Goal: Task Accomplishment & Management: Manage account settings

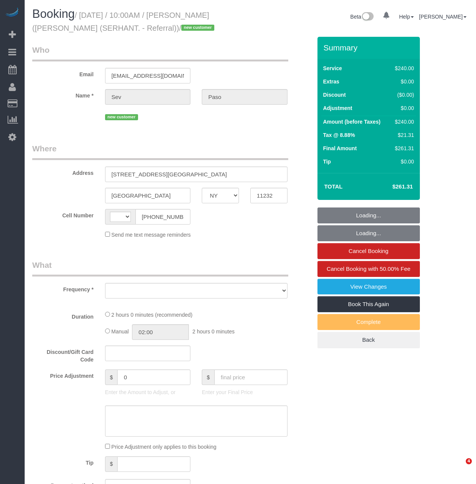
select select "NY"
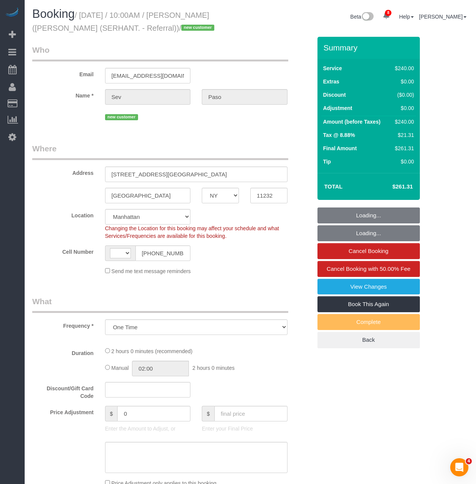
select select "object:439"
select select "string:US"
select select "2"
select select "120"
select select "spot1"
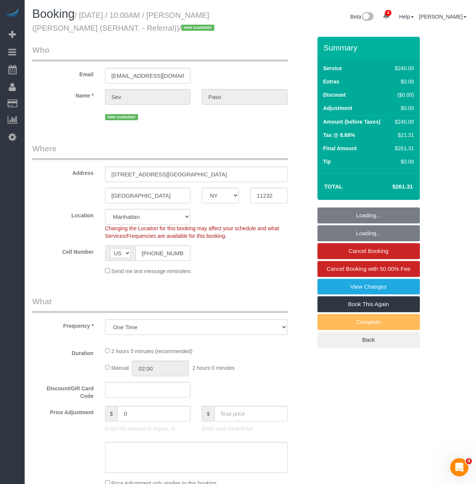
select select "number:89"
select select "number:90"
select select "number:15"
select select "number:7"
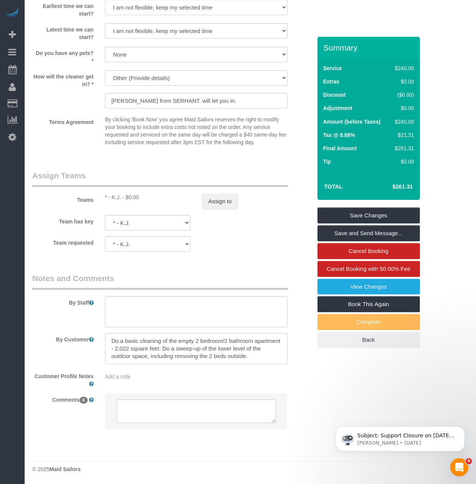
scroll to position [38, 0]
click at [177, 349] on textarea at bounding box center [196, 348] width 182 height 31
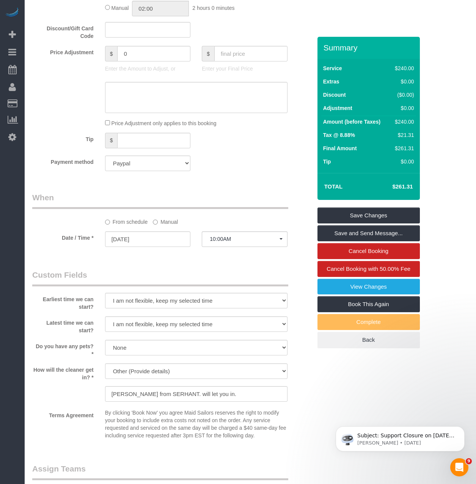
scroll to position [417, 0]
click at [203, 401] on input "Jennifer Lee from SERHANT. will let you in." at bounding box center [196, 395] width 182 height 16
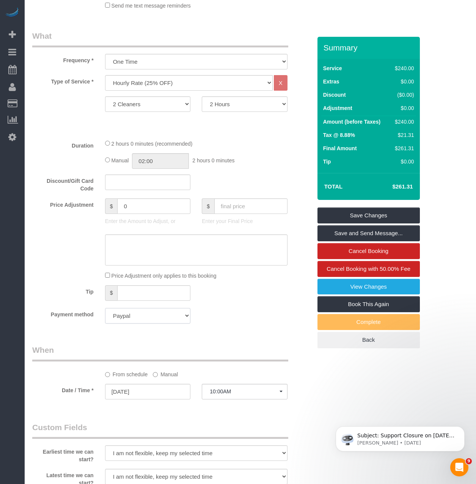
click at [125, 314] on select "Add Credit Card Cash Check Paypal" at bounding box center [148, 316] width 86 height 16
select select "string:stripe"
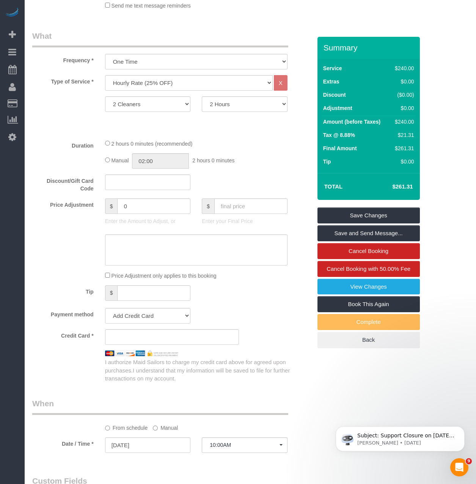
click at [258, 307] on fieldset "What Frequency * One Time Weekly (20% Off) - 20.00% Every 2 Weeks (15% Off) - 1…" at bounding box center [171, 206] width 279 height 352
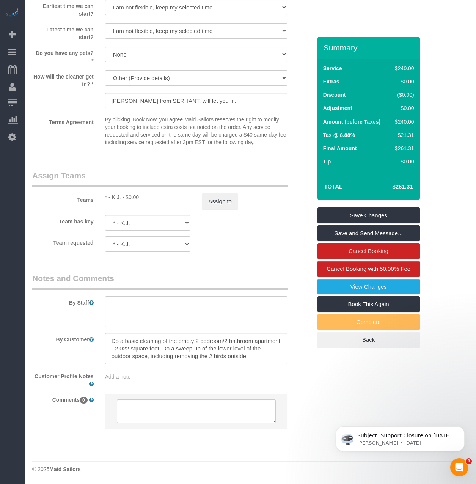
scroll to position [38, 0]
click at [266, 356] on textarea at bounding box center [196, 348] width 182 height 31
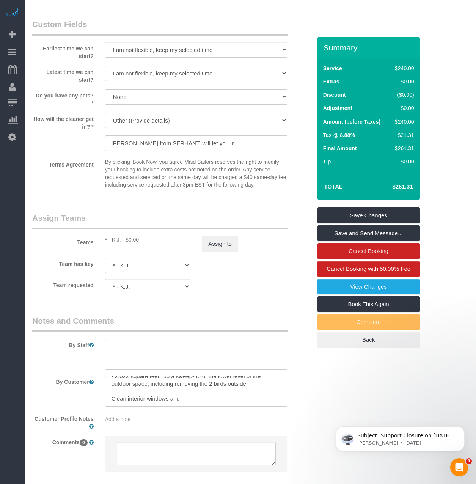
scroll to position [764, 0]
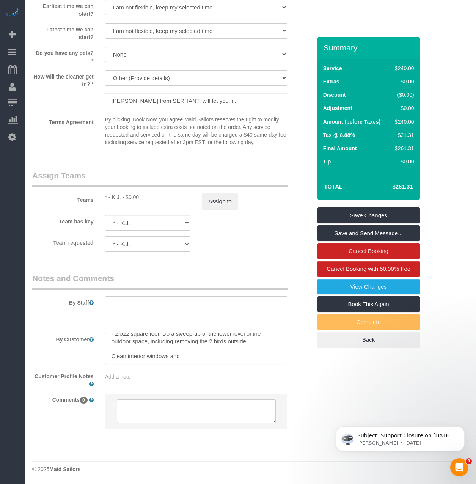
click at [185, 360] on textarea at bounding box center [196, 348] width 182 height 31
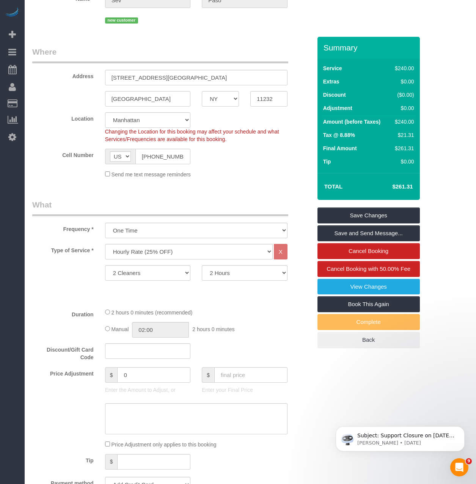
scroll to position [44, 0]
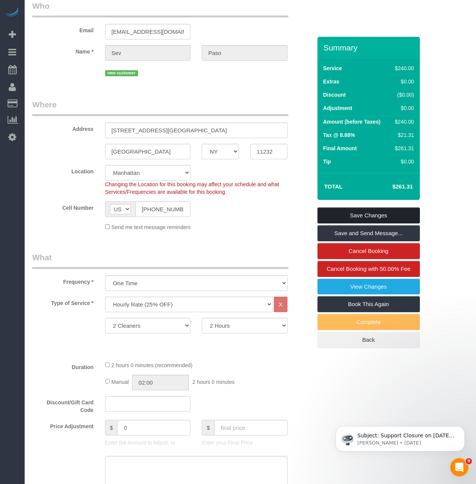
type textarea "Pictures of the apartment: https://serhant.com/properties/193-23rd-street-garde…"
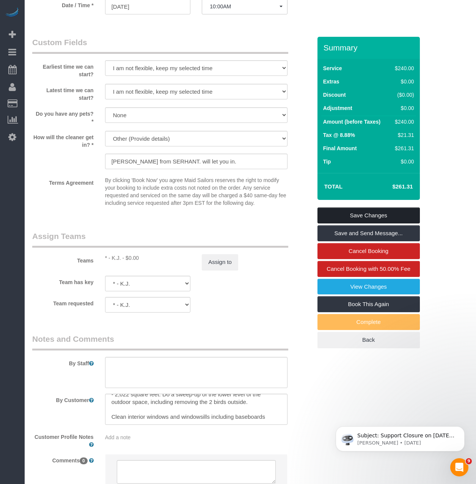
scroll to position [764, 0]
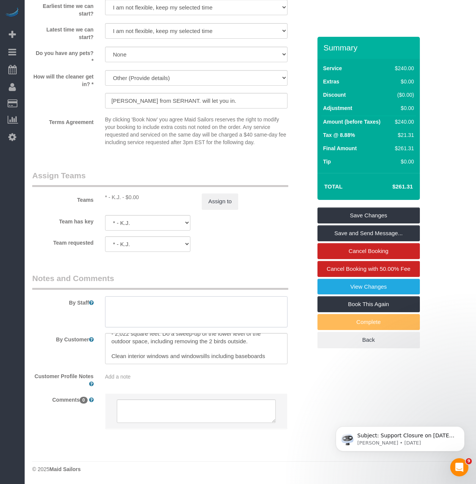
click at [251, 305] on textarea at bounding box center [196, 311] width 182 height 31
type textarea "The client needs the unit prepped for staging"
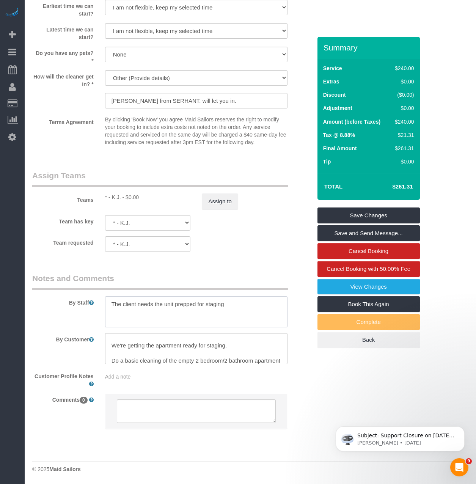
scroll to position [0, 0]
drag, startPoint x: 229, startPoint y: 306, endPoint x: 20, endPoint y: 291, distance: 209.4
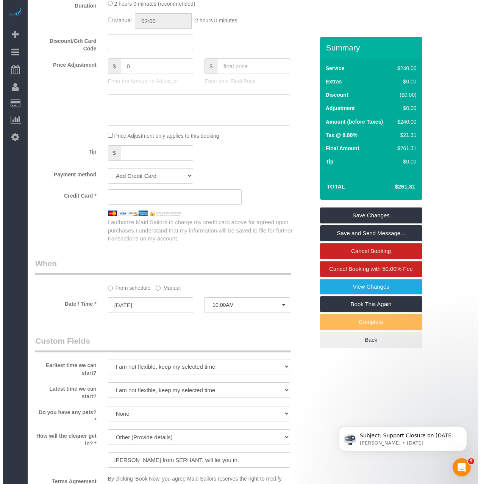
scroll to position [385, 0]
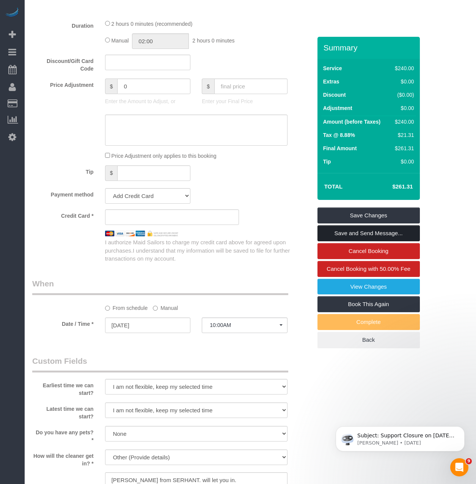
click at [329, 231] on link "Save and Send Message..." at bounding box center [368, 233] width 102 height 16
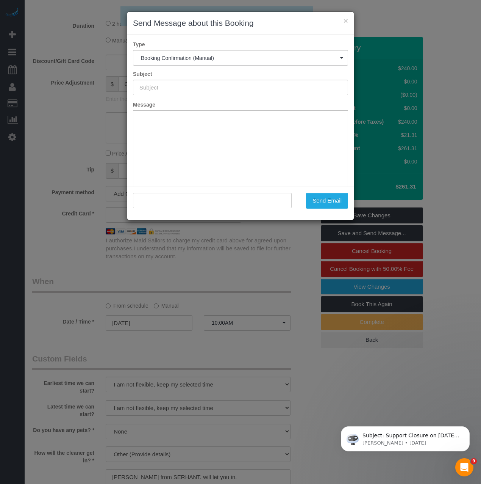
type input "Cleaning Confirmed for 09/01/2025 at 10:00am"
type input ""Sev Paso" <sev@zac3media.com>"
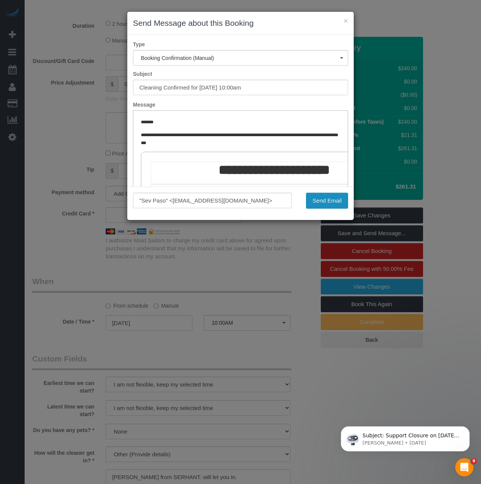
click at [333, 203] on button "Send Email" at bounding box center [327, 201] width 42 height 16
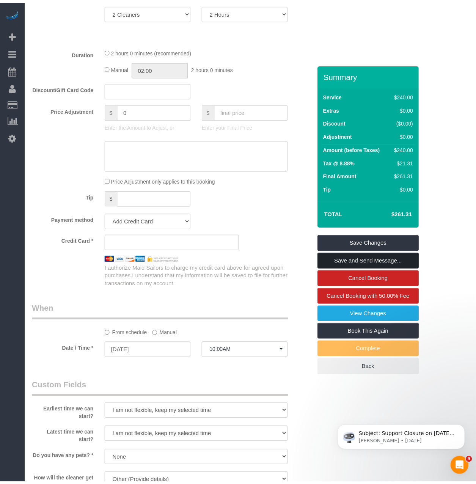
scroll to position [412, 0]
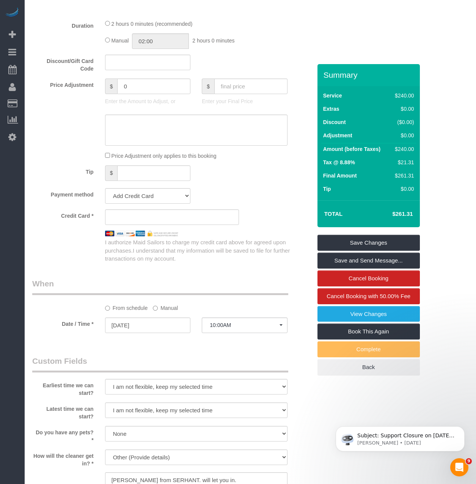
select select "NY"
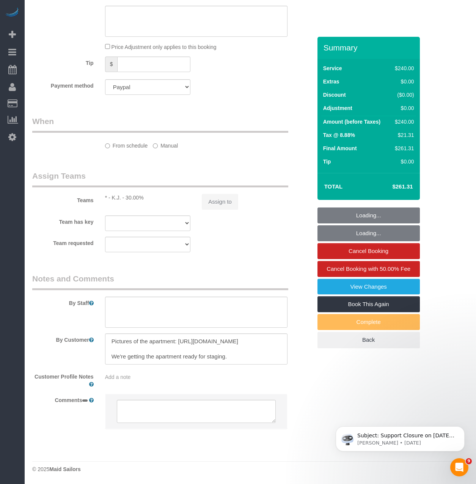
scroll to position [0, 0]
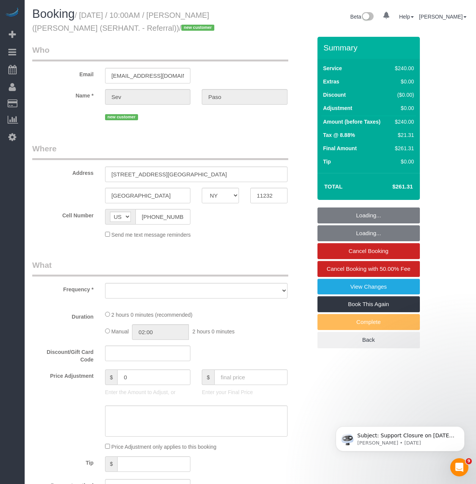
select select "spot50"
select select "2"
select select "120"
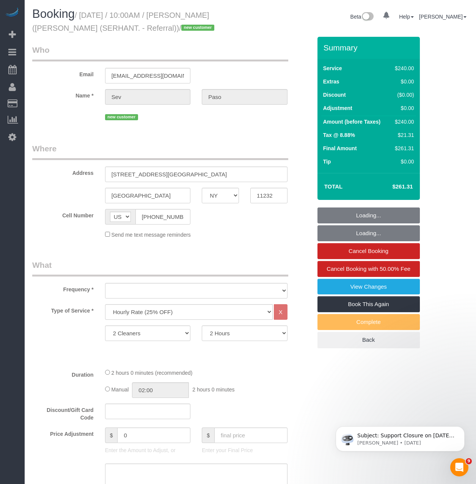
select select "number:89"
select select "number:90"
select select "number:15"
select select "number:7"
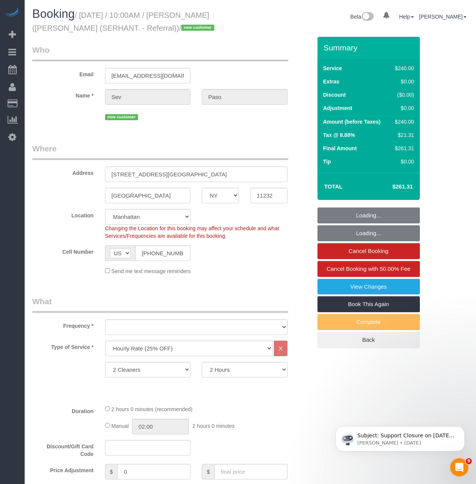
select select "spot146"
select select "object:2963"
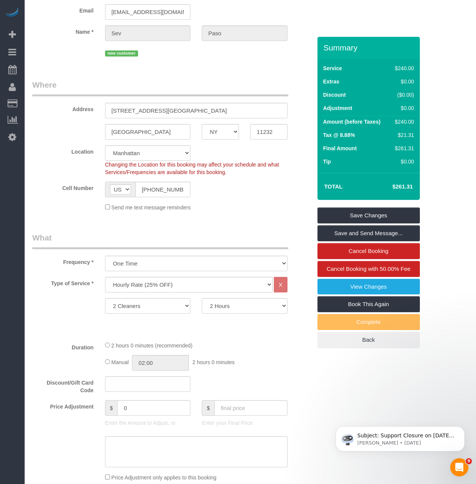
scroll to position [227, 0]
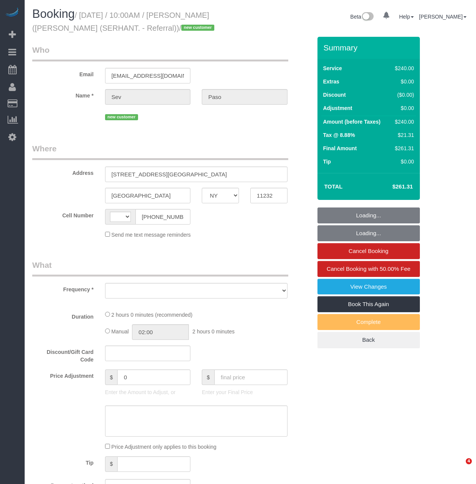
select select "NY"
select select "2"
select select "120"
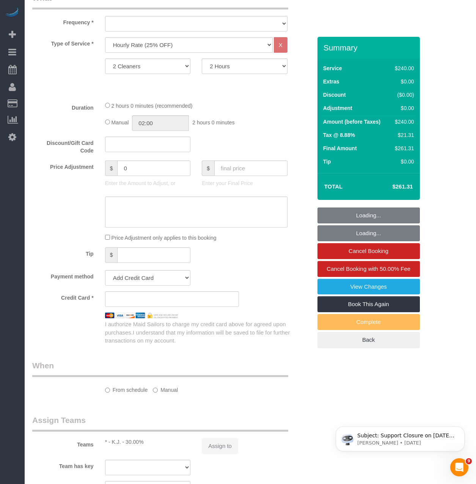
select select "string:stripe-pm_1S2KKt4VGloSiKo7Dbbn8xXc"
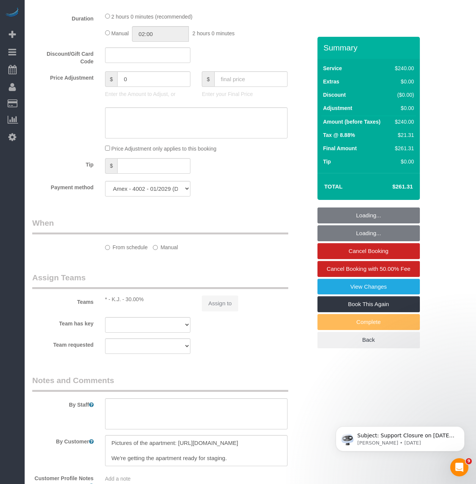
scroll to position [494, 0]
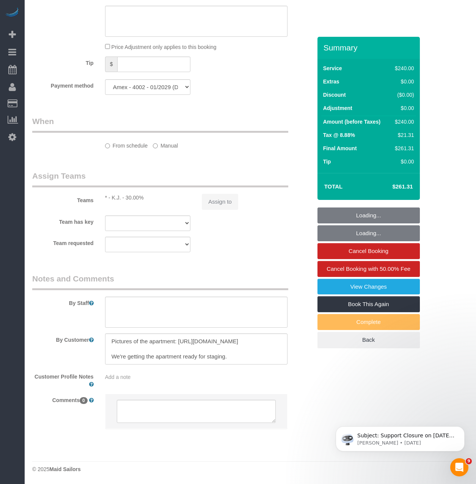
select select "string:US"
select select "object:845"
select select "spot1"
select select "number:89"
select select "number:90"
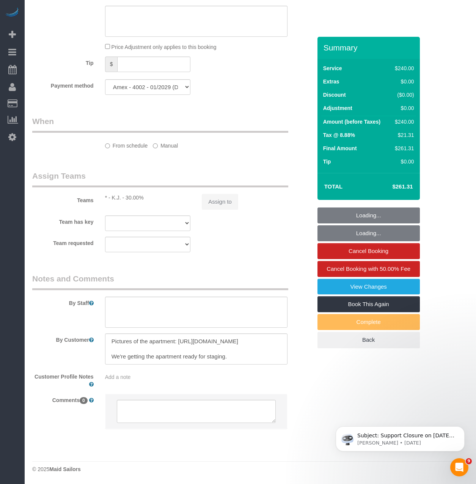
select select "number:15"
select select "number:7"
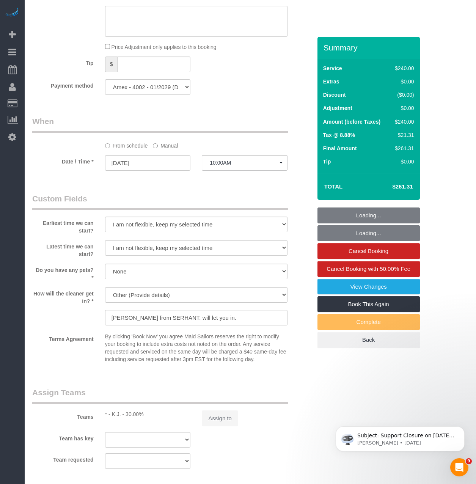
select select "object:1392"
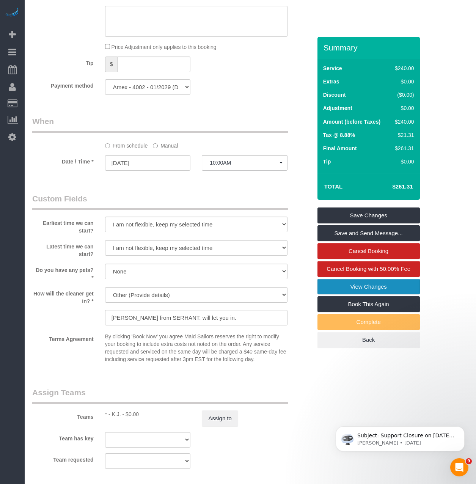
click at [355, 287] on link "View Changes" at bounding box center [368, 287] width 102 height 16
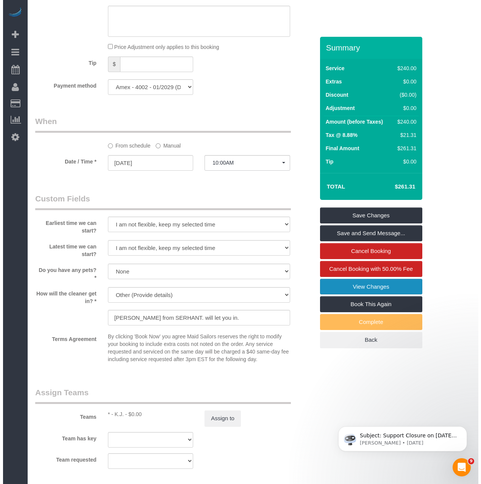
scroll to position [492, 0]
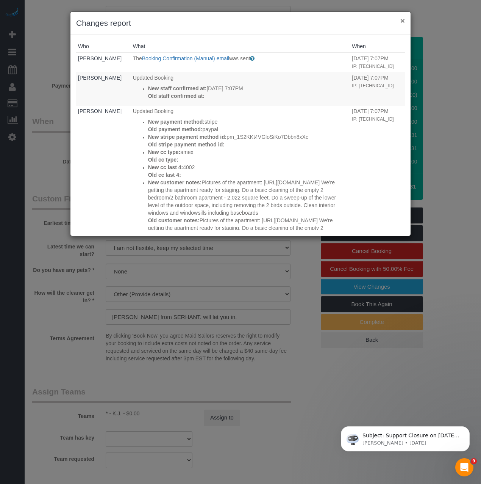
click at [403, 20] on button "×" at bounding box center [403, 21] width 5 height 8
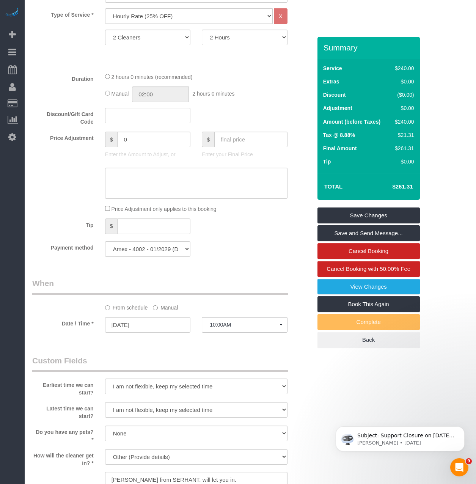
scroll to position [521, 0]
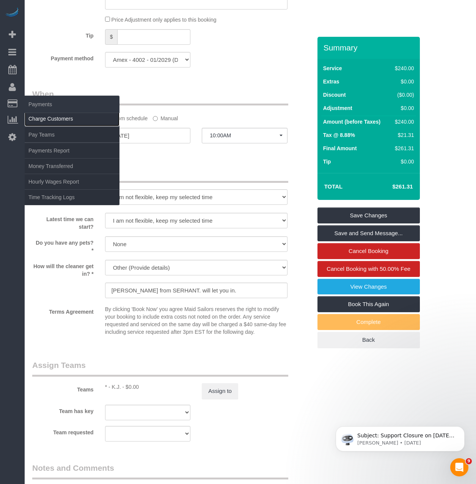
click at [29, 115] on link "Charge Customers" at bounding box center [72, 118] width 95 height 15
select select
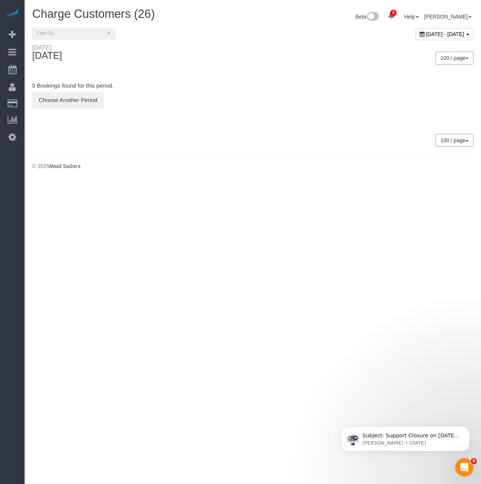
click at [416, 38] on div "[DATE] - [DATE]" at bounding box center [445, 34] width 58 height 12
type input "**********"
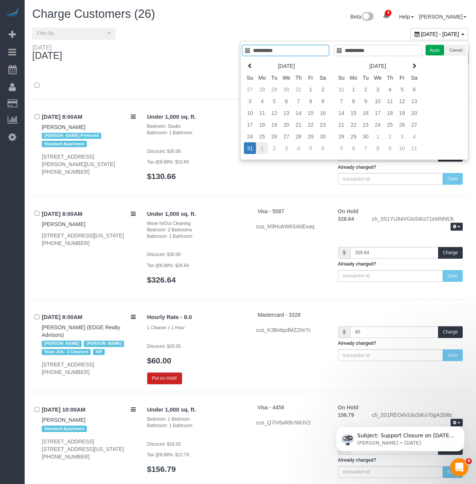
type input "**********"
click at [261, 147] on td "1" at bounding box center [262, 148] width 12 height 12
type input "**********"
click at [261, 147] on td "1" at bounding box center [262, 148] width 12 height 12
type input "**********"
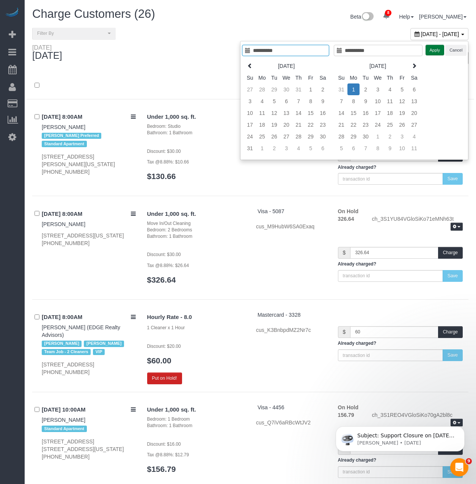
click at [429, 53] on button "Apply" at bounding box center [434, 50] width 19 height 11
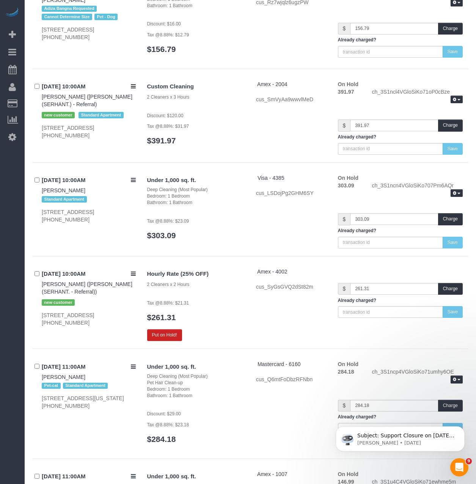
scroll to position [1630, 0]
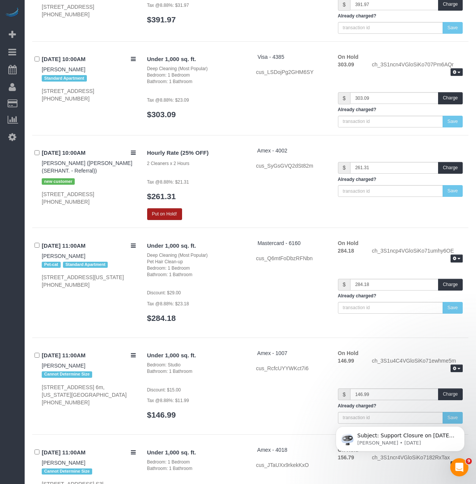
click at [160, 208] on button "Put on Hold!" at bounding box center [164, 214] width 35 height 12
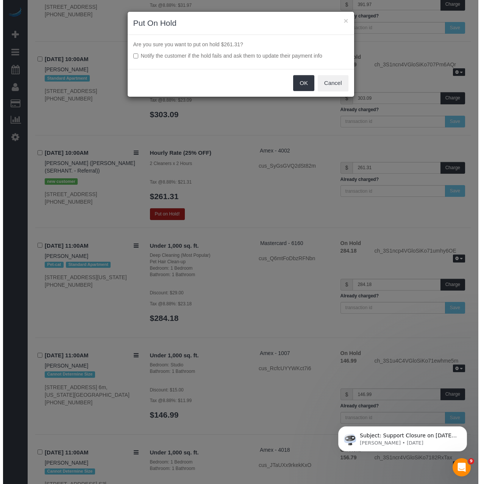
scroll to position [1628, 0]
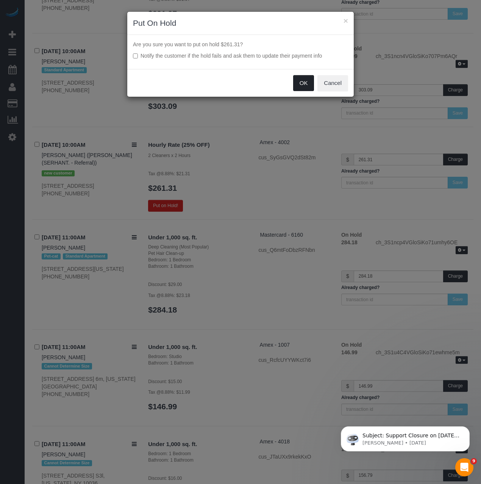
click at [300, 87] on button "OK" at bounding box center [303, 83] width 21 height 16
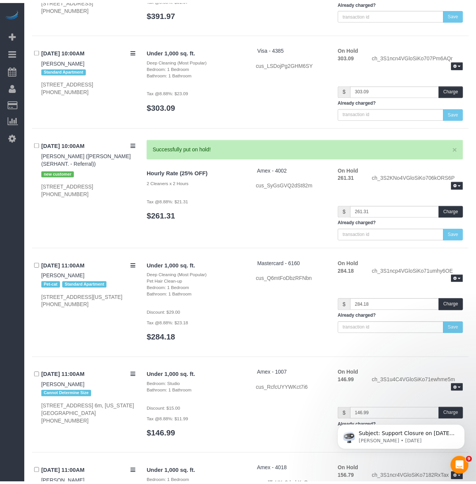
scroll to position [1630, 0]
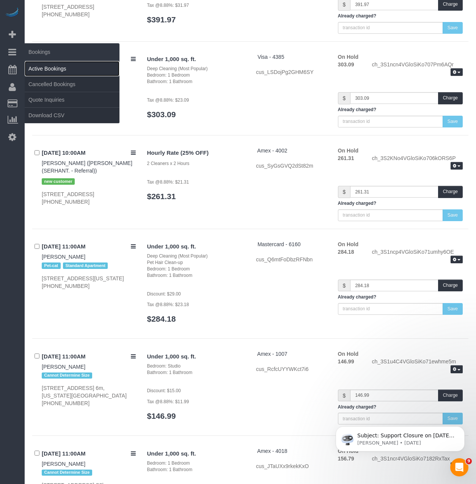
click at [31, 66] on link "Active Bookings" at bounding box center [72, 68] width 95 height 15
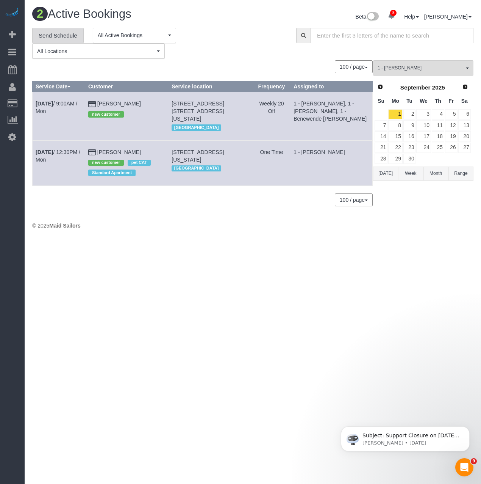
click at [60, 35] on link "Send Schedule" at bounding box center [58, 36] width 52 height 16
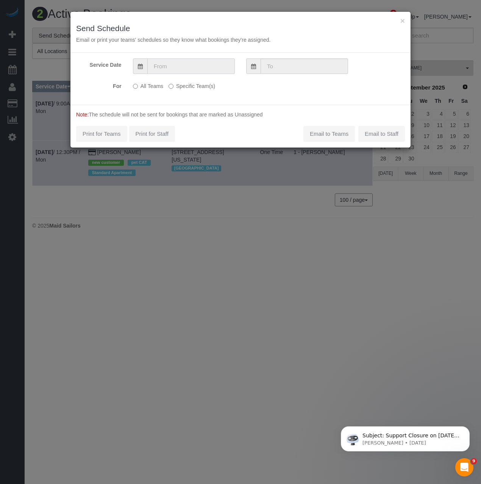
click at [185, 69] on input "text" at bounding box center [191, 66] width 88 height 16
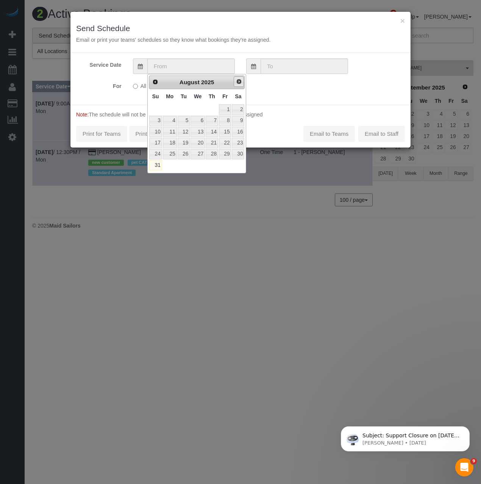
click at [236, 84] on span "Next" at bounding box center [239, 81] width 6 height 6
click at [166, 109] on link "1" at bounding box center [170, 109] width 14 height 10
type input "09/01/2025"
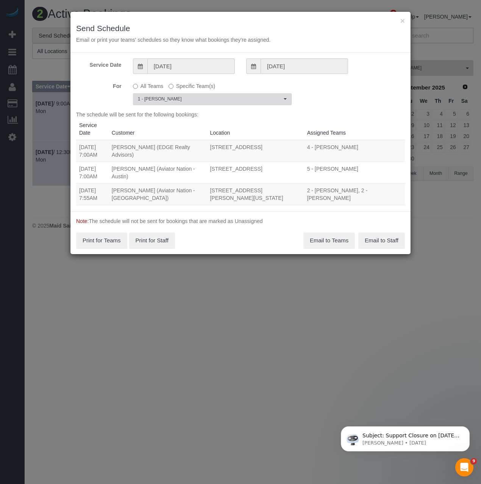
click at [168, 101] on span "1 - [PERSON_NAME]" at bounding box center [210, 99] width 144 height 6
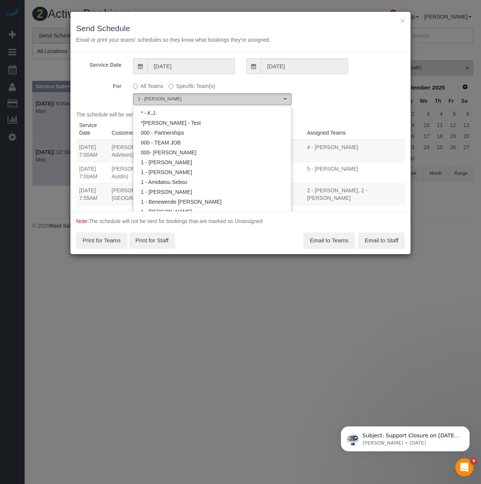
scroll to position [287, 0]
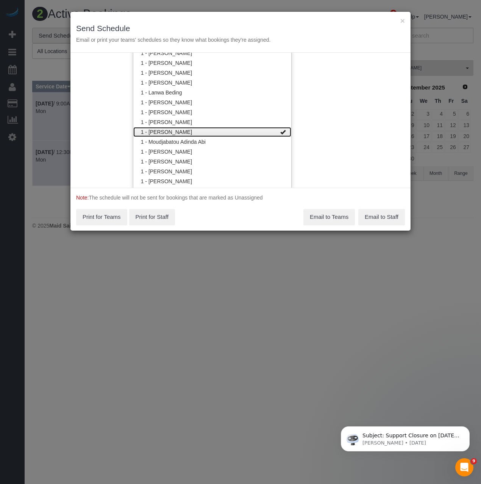
click at [166, 132] on link "1 - [PERSON_NAME]" at bounding box center [212, 132] width 158 height 10
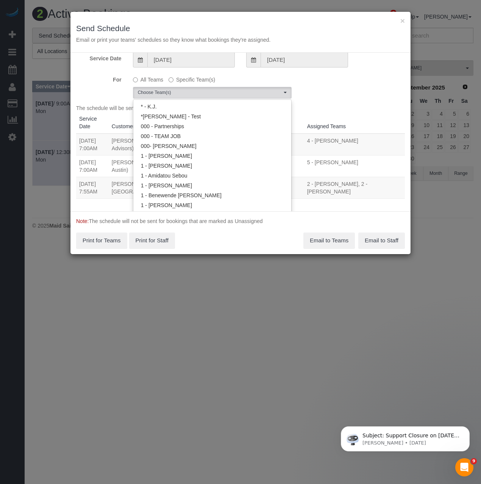
scroll to position [0, 0]
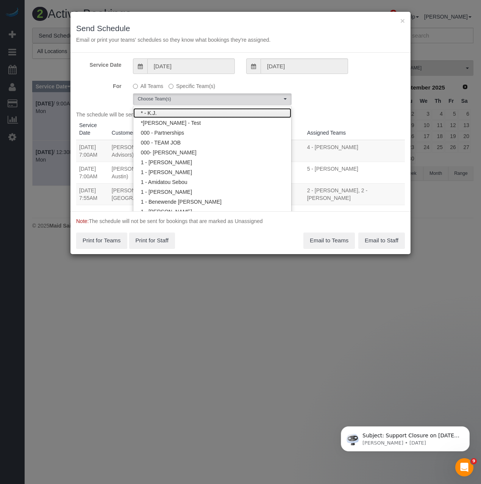
click at [168, 113] on link "* - K.J." at bounding box center [212, 113] width 158 height 10
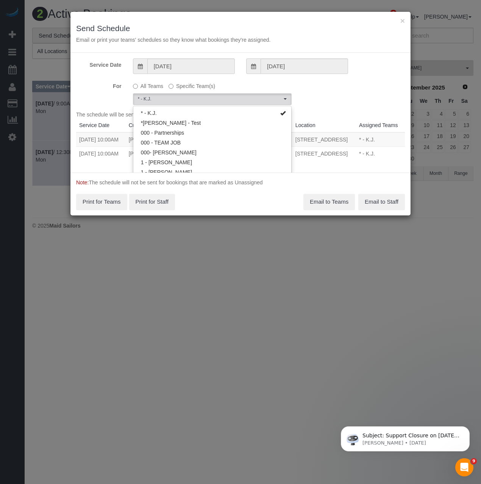
click at [238, 215] on div "Note: The schedule will not be sent for bookings that are marked as Unassigned …" at bounding box center [240, 193] width 340 height 43
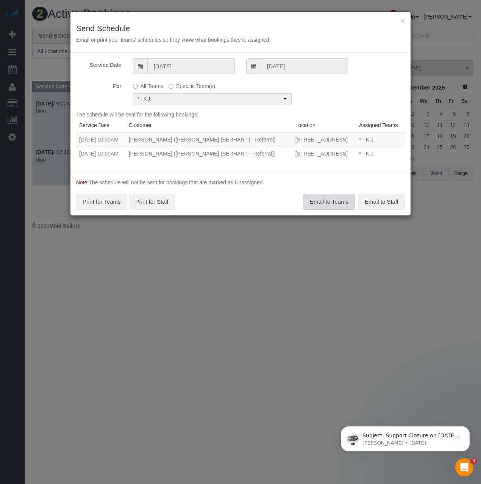
click at [332, 210] on button "Email to Teams" at bounding box center [330, 202] width 52 height 16
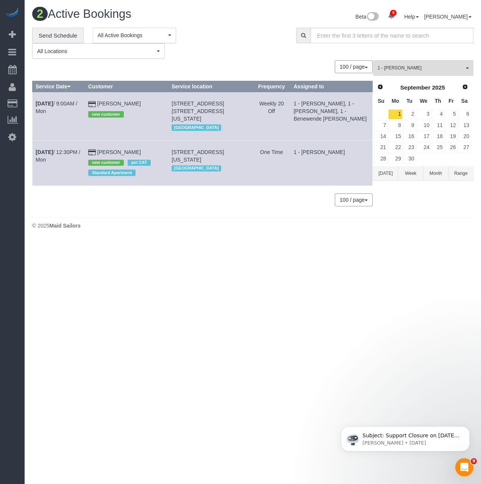
drag, startPoint x: 153, startPoint y: 106, endPoint x: 100, endPoint y: 105, distance: 53.8
click at [100, 105] on td "Daniele Menache new customer" at bounding box center [126, 116] width 83 height 48
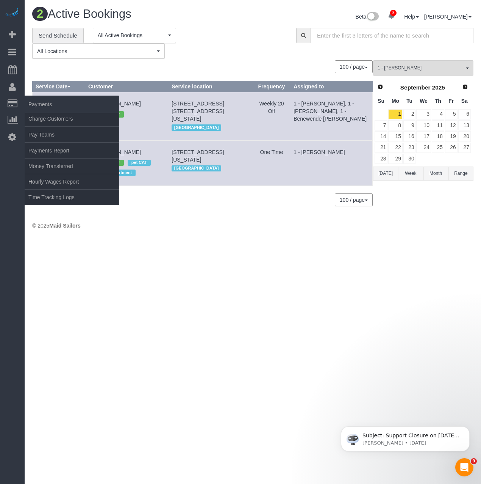
copy td "Daniele Menache"
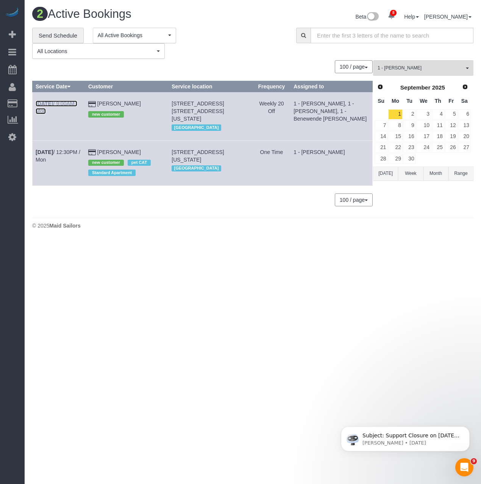
click at [58, 106] on link "Sep 1st / 9:00AM / Mon" at bounding box center [57, 107] width 42 height 14
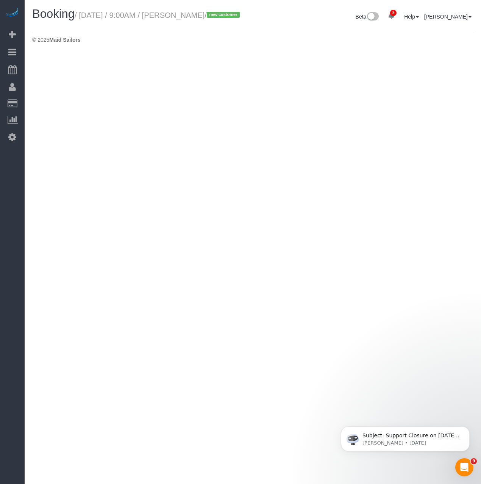
select select "NY"
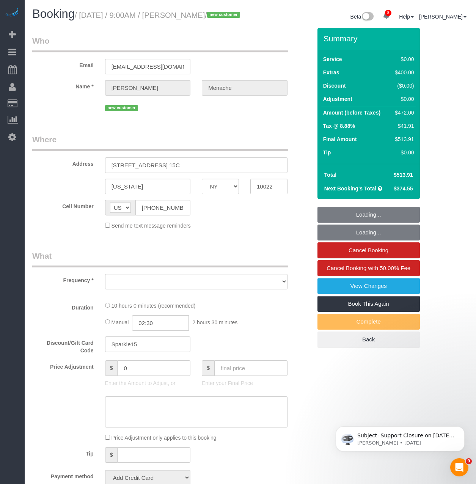
select select "object:5908"
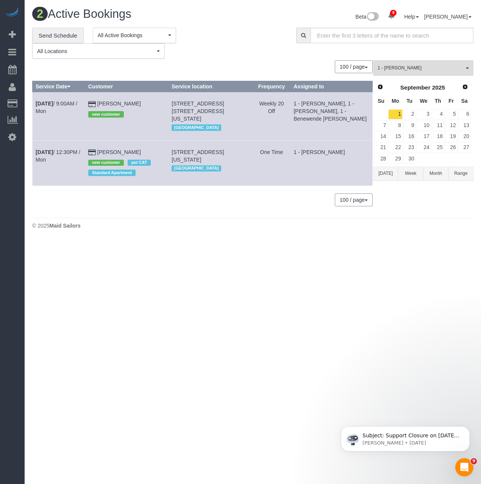
drag, startPoint x: 35, startPoint y: 103, endPoint x: 149, endPoint y: 105, distance: 114.1
click at [149, 105] on tr "Sep 1st / 9:00AM / Mon Daniele Menache new customer 400 East 58th Street, Apt. …" at bounding box center [203, 116] width 340 height 48
copy tr "Sep 1st / 9:00AM / Mon Daniele Menache"
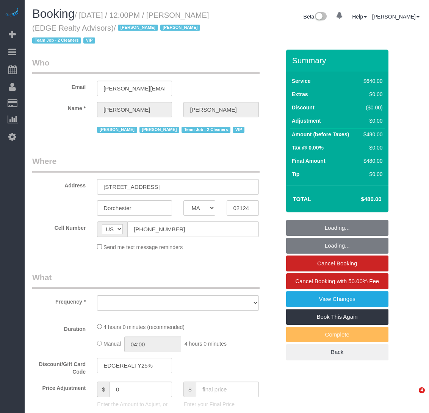
select select "MA"
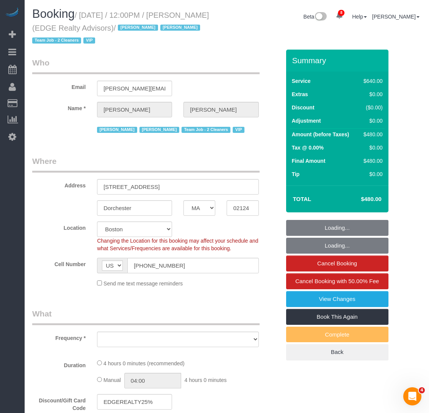
select select "object:715"
select select "string:stripe-pm_1NctNu4VGloSiKo7xER55rCs"
select select "spot1"
select select "object:1046"
select select "2"
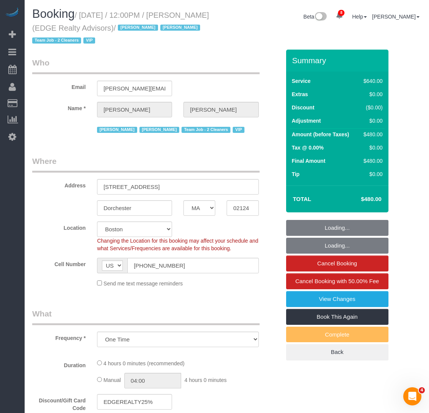
select select "240"
select select "number:89"
select select "number:90"
select select "number:15"
select select "number:7"
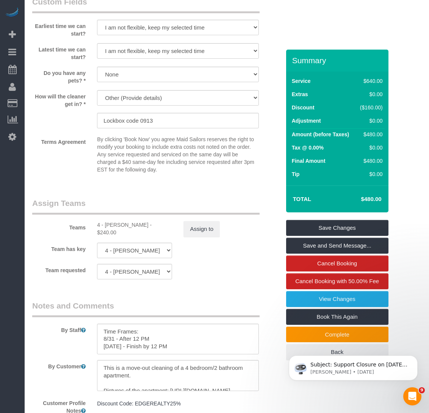
scroll to position [720, 0]
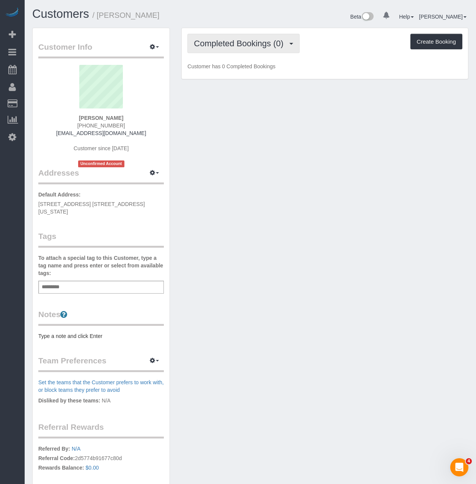
click at [199, 38] on button "Completed Bookings (0)" at bounding box center [243, 43] width 112 height 19
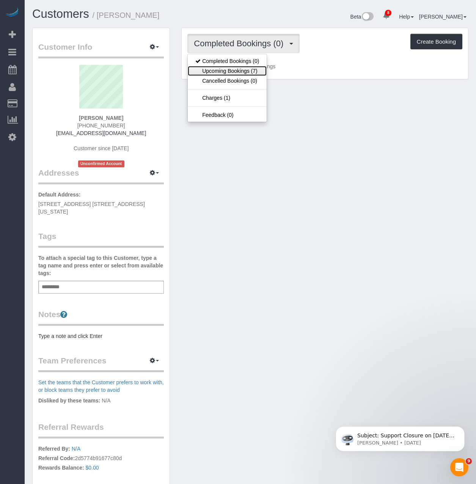
click at [197, 71] on link "Upcoming Bookings (7)" at bounding box center [227, 71] width 79 height 10
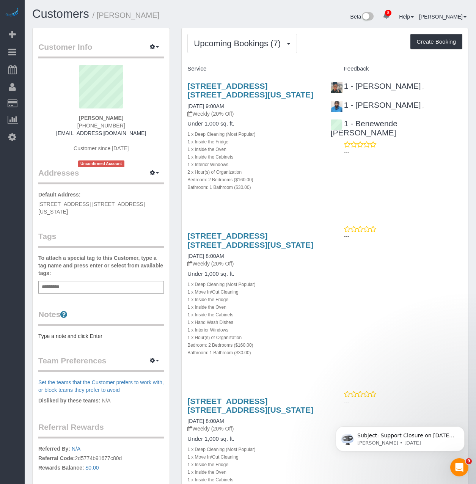
drag, startPoint x: 125, startPoint y: 117, endPoint x: 53, endPoint y: 117, distance: 71.6
click at [53, 117] on div "Daniele Menache (917) 282-2951 dmenache@gmail.com Customer since 2025 Unconfirm…" at bounding box center [100, 116] width 125 height 102
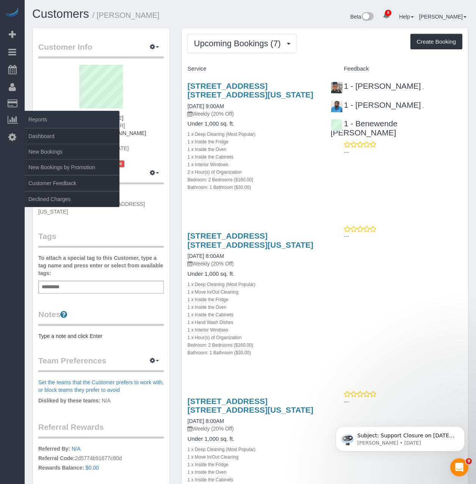
copy strong "Daniele Menache"
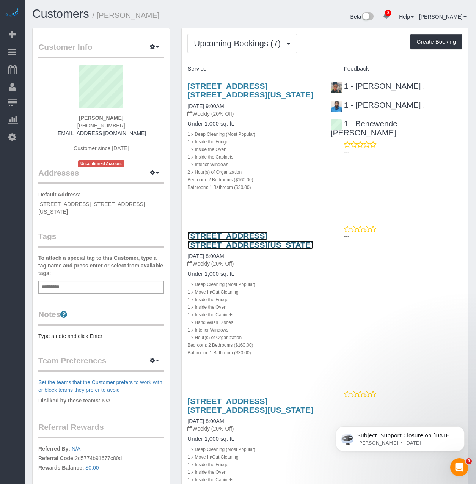
click at [211, 234] on link "400 East 58th Street, Apt. 15c, New York, NY 10022" at bounding box center [250, 239] width 126 height 17
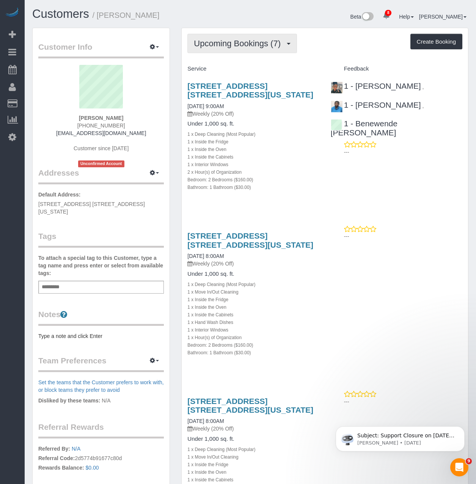
drag, startPoint x: 216, startPoint y: 42, endPoint x: 214, endPoint y: 48, distance: 6.5
click at [216, 42] on span "Upcoming Bookings (7)" at bounding box center [239, 43] width 91 height 9
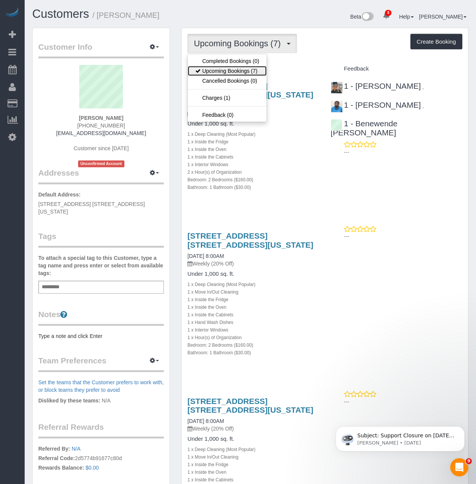
click at [210, 70] on link "Upcoming Bookings (7)" at bounding box center [227, 71] width 79 height 10
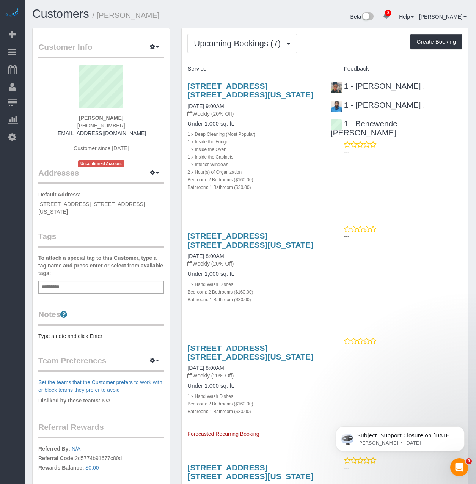
click at [139, 127] on div "Daniele Menache (917) 282-2951 dmenache@gmail.com Customer since 2025 Unconfirm…" at bounding box center [100, 116] width 125 height 102
drag, startPoint x: 128, startPoint y: 126, endPoint x: 81, endPoint y: 124, distance: 47.4
click at [81, 124] on div "Daniele Menache (917) 282-2951 dmenache@gmail.com Customer since 2025 Unconfirm…" at bounding box center [100, 116] width 125 height 102
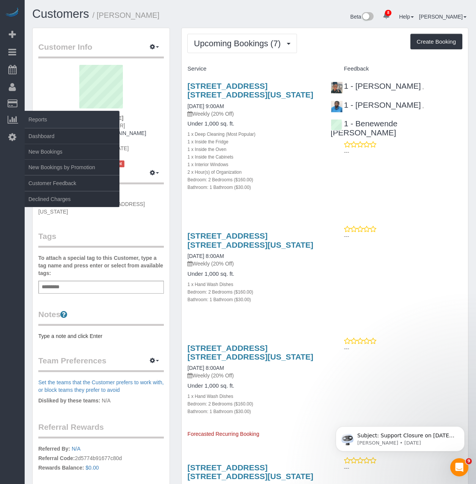
copy span "[PHONE_NUMBER]"
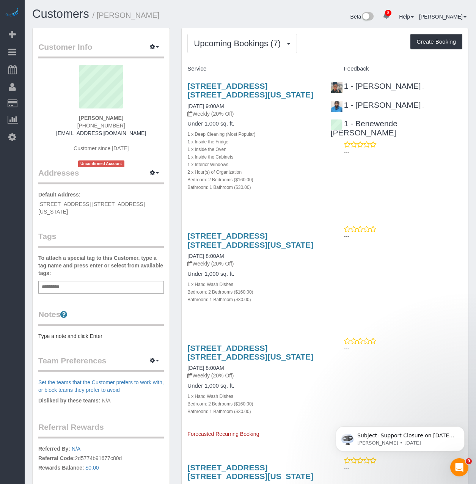
drag, startPoint x: 163, startPoint y: 205, endPoint x: 29, endPoint y: 203, distance: 133.8
click at [29, 203] on div "Customer Info Edit Contact Info Send Message Email Preferences Special Sales Ta…" at bounding box center [101, 289] width 149 height 523
copy span "400 East 58th Street, Apt. 15C, New York, NY 10022"
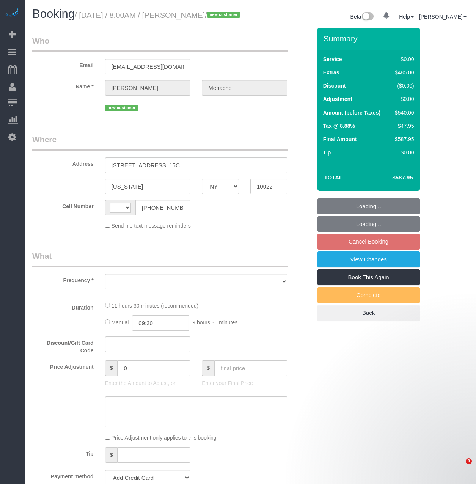
select select "NY"
select select "string:[GEOGRAPHIC_DATA]"
select select "2"
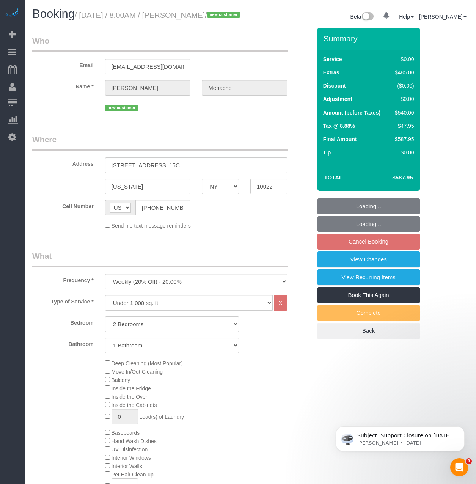
select select "object:791"
select select "string:stripe-pm_1S14GQ4VGloSiKo7FtdT7e7N"
select select "spot1"
select select "number:56"
select select "number:70"
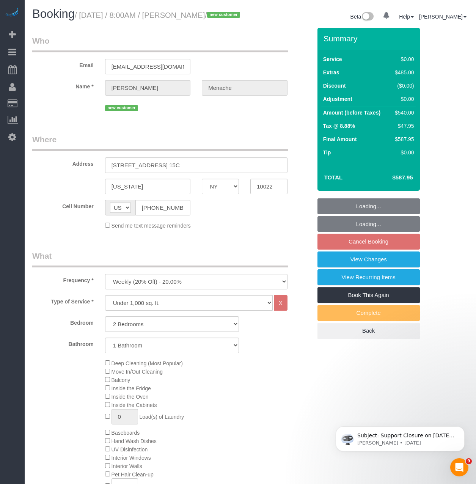
select select "number:15"
select select "number:5"
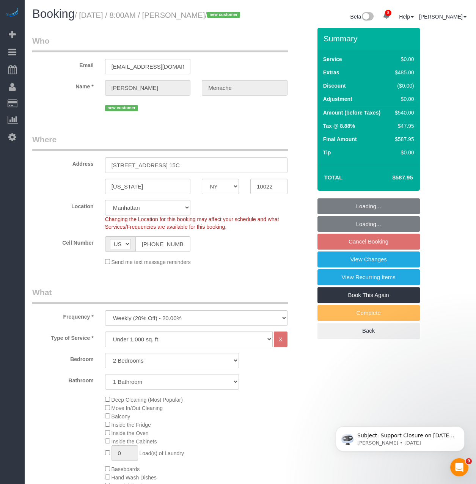
select select "object:1338"
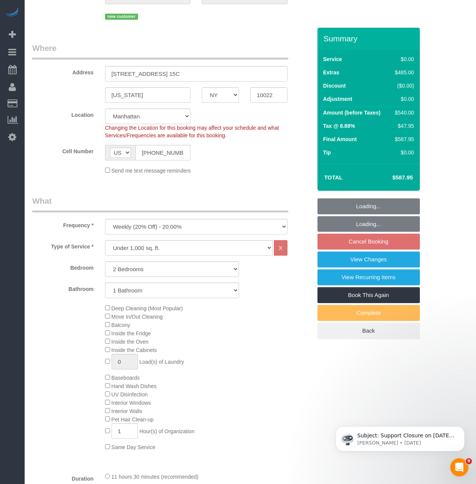
select select "2"
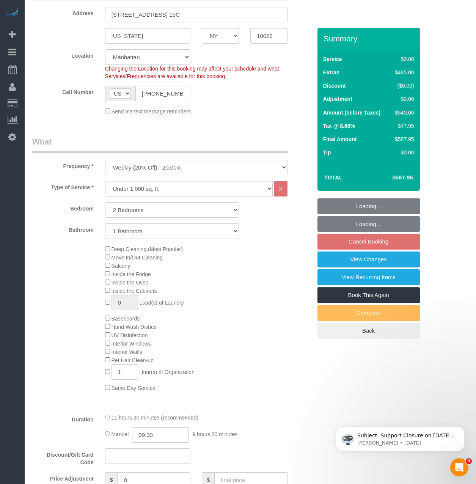
scroll to position [190, 0]
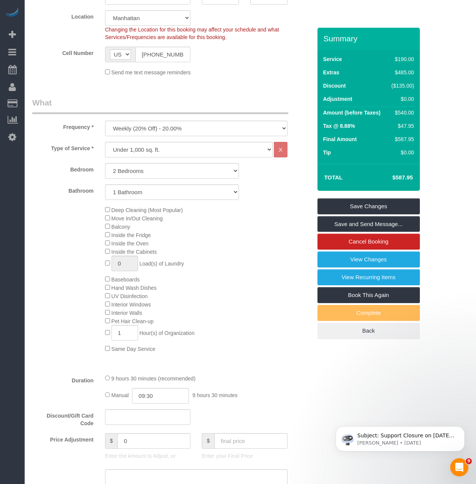
drag, startPoint x: 108, startPoint y: 337, endPoint x: 101, endPoint y: 315, distance: 23.0
click at [108, 337] on div "Deep Cleaning (Most Popular) Move In/Out Cleaning Balcony Inside the Fridge Ins…" at bounding box center [208, 278] width 218 height 147
click at [108, 291] on span "Hand Wash Dishes" at bounding box center [131, 288] width 52 height 6
type input "0"
click at [103, 250] on div "Deep Cleaning (Most Popular) Move In/Out Cleaning Balcony Inside the Fridge Ins…" at bounding box center [208, 278] width 218 height 147
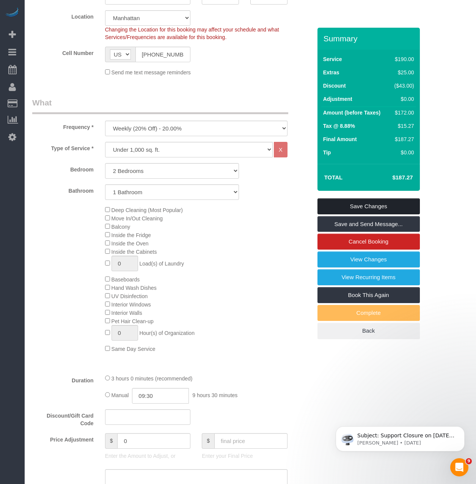
click at [348, 214] on link "Save Changes" at bounding box center [368, 206] width 102 height 16
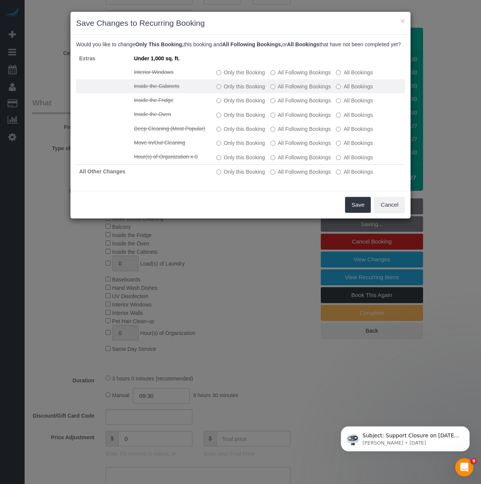
click at [273, 90] on label "All Following Bookings" at bounding box center [301, 87] width 61 height 8
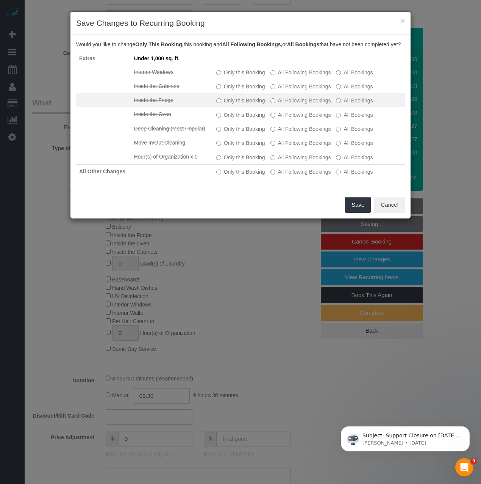
click at [272, 104] on label "All Following Bookings" at bounding box center [301, 101] width 61 height 8
click at [274, 107] on td "Only this Booking All Following Bookings All Bookings" at bounding box center [309, 100] width 192 height 14
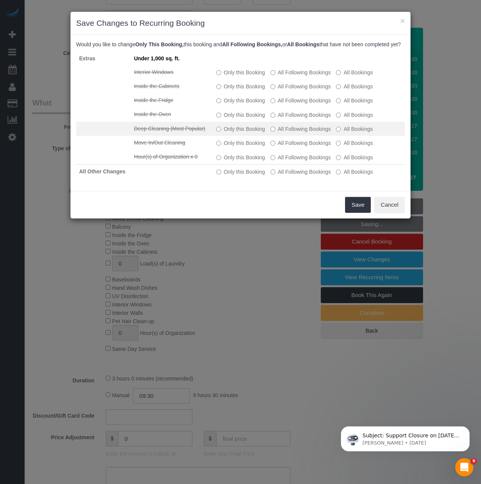
click at [274, 133] on label "All Following Bookings" at bounding box center [301, 129] width 61 height 8
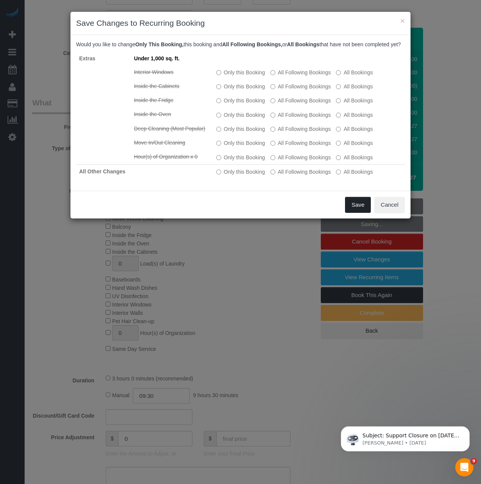
click at [359, 213] on button "Save" at bounding box center [358, 205] width 26 height 16
